Goal: Information Seeking & Learning: Check status

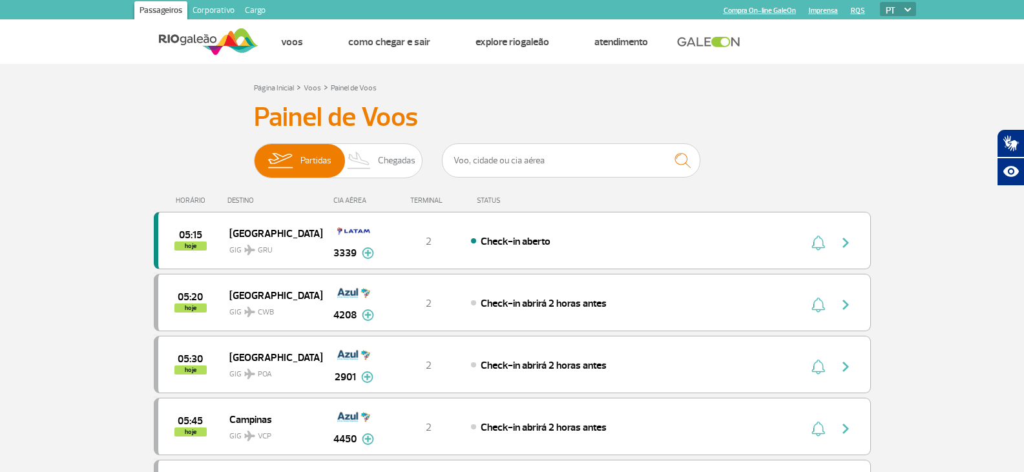
scroll to position [1267, 0]
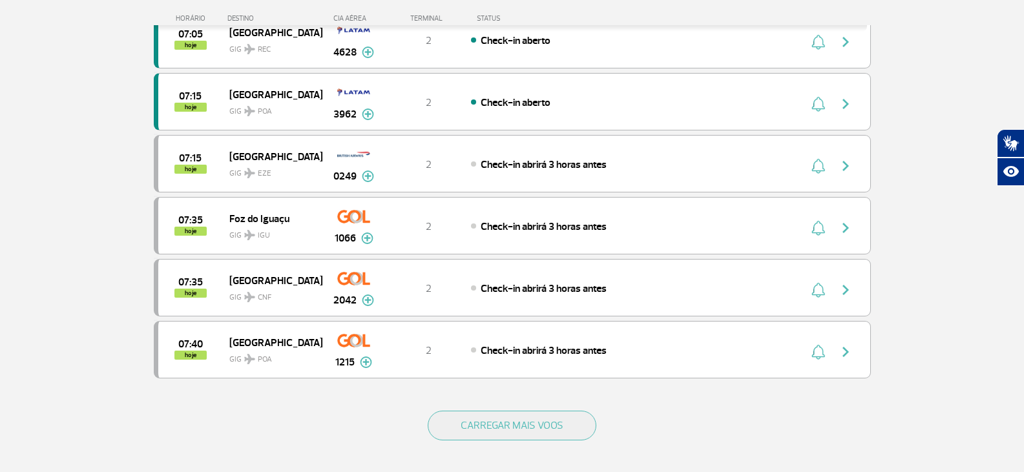
scroll to position [1034, 0]
